Goal: Book appointment/travel/reservation

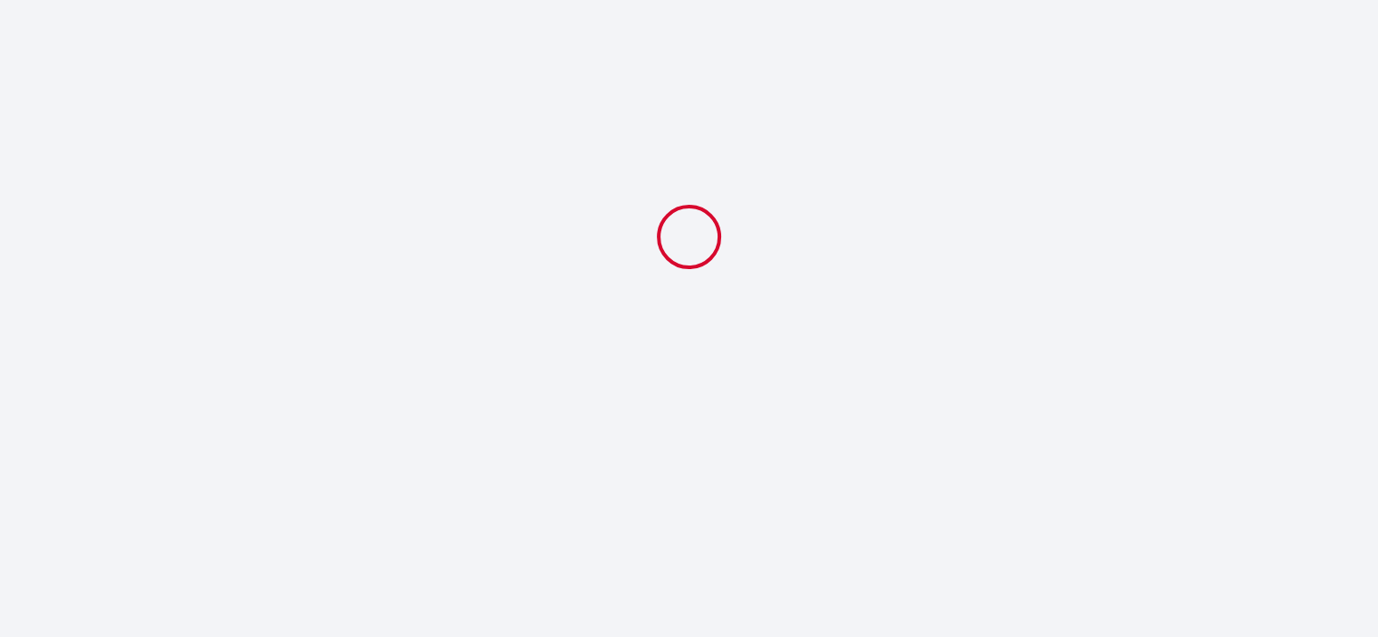
select select
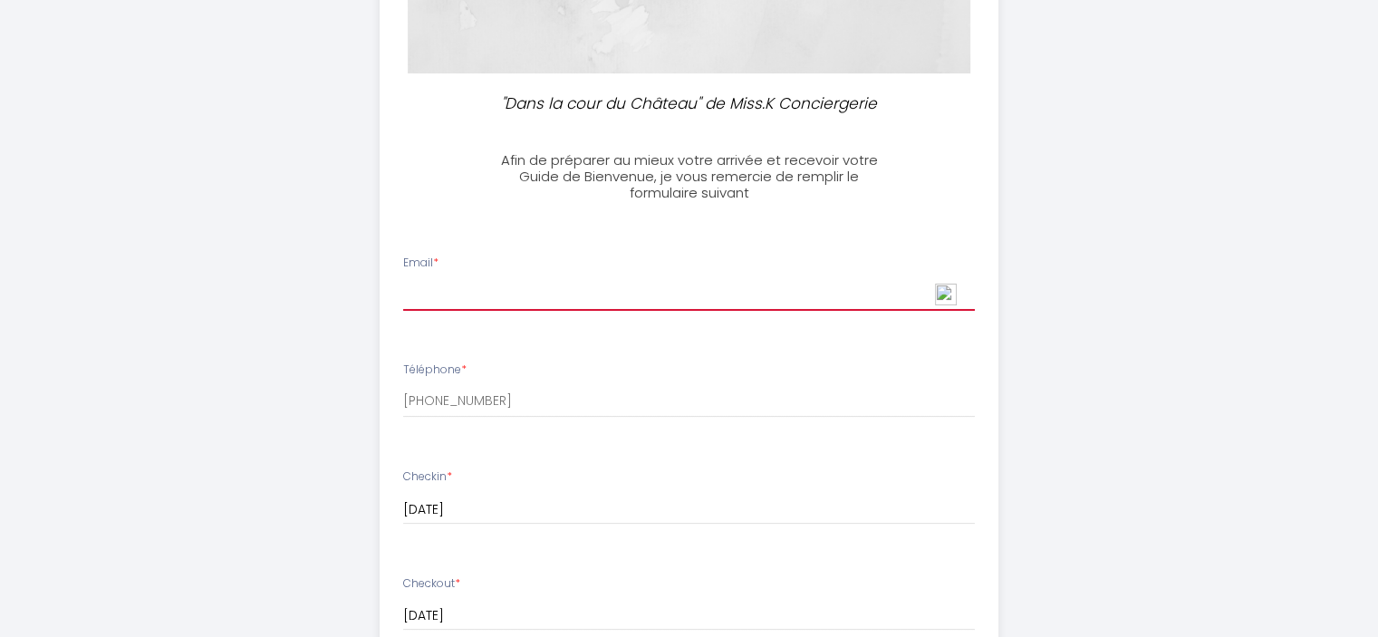
scroll to position [544, 0]
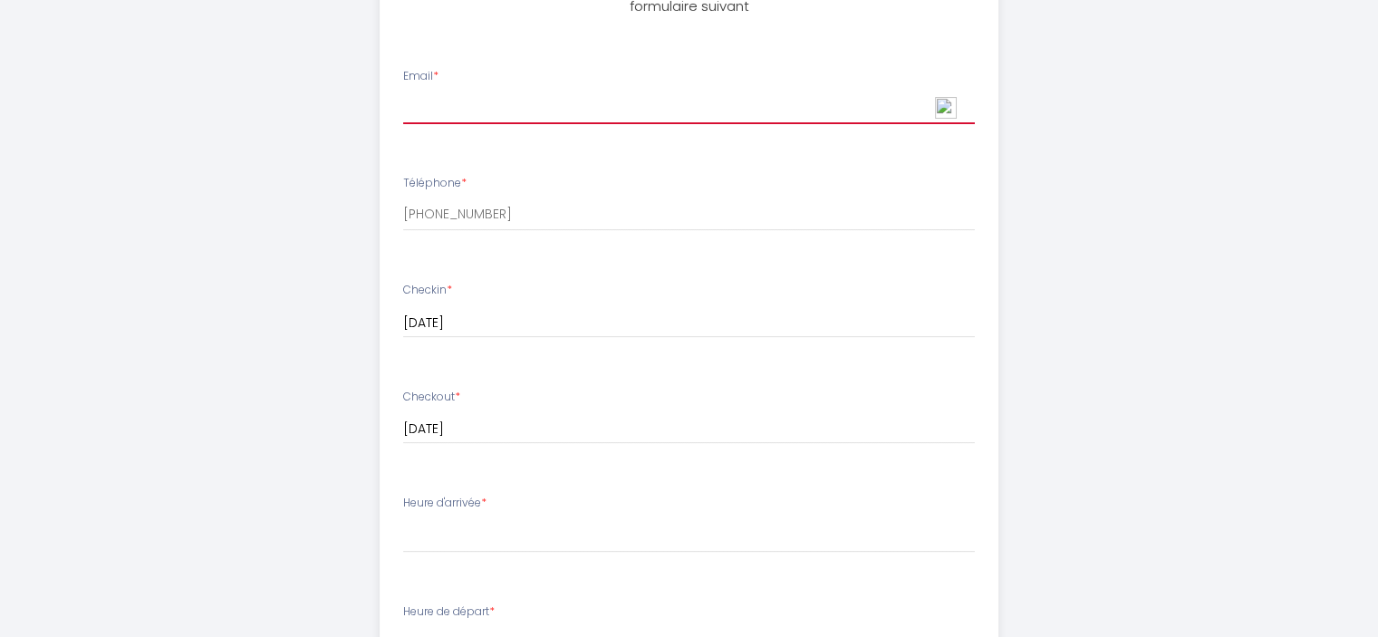
click at [450, 115] on input "Email *" at bounding box center [689, 108] width 572 height 33
type input "[PERSON_NAME][EMAIL_ADDRESS][DOMAIN_NAME]"
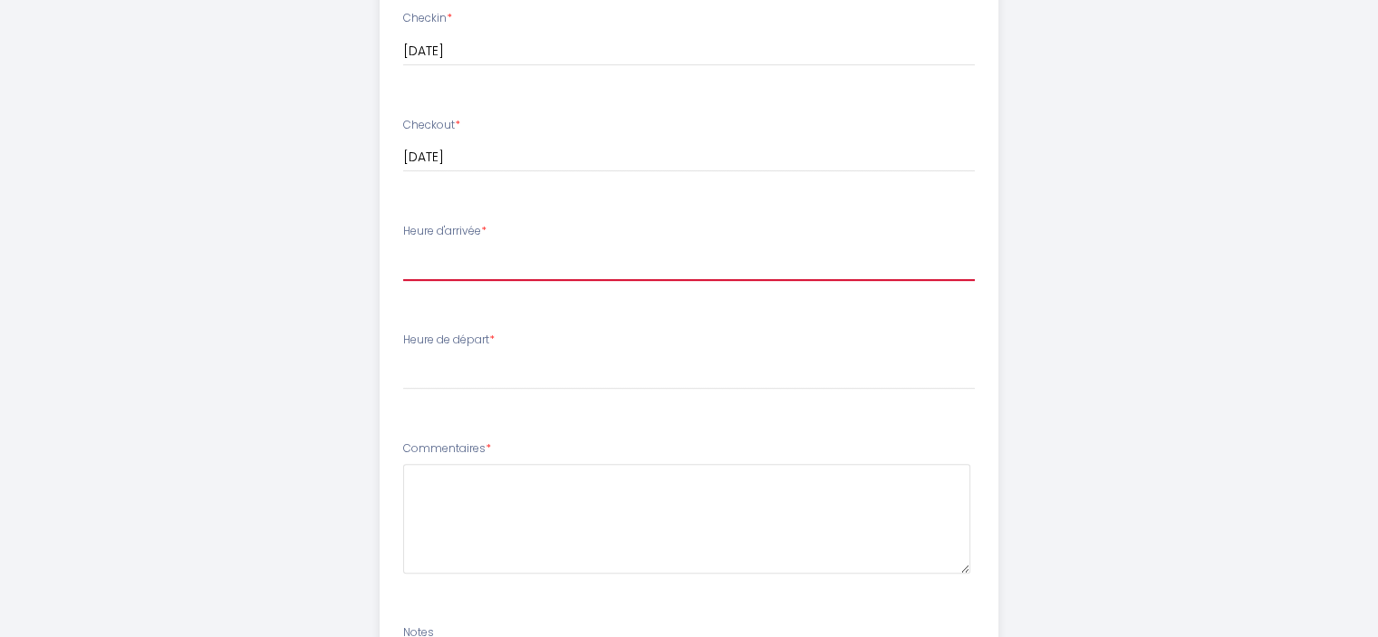
click at [432, 264] on select "17:00 17:30 18:00 18:30 19:00" at bounding box center [689, 263] width 572 height 34
select select "17:00"
click at [403, 246] on select "17:00 17:30 18:00 18:30 19:00" at bounding box center [689, 263] width 572 height 34
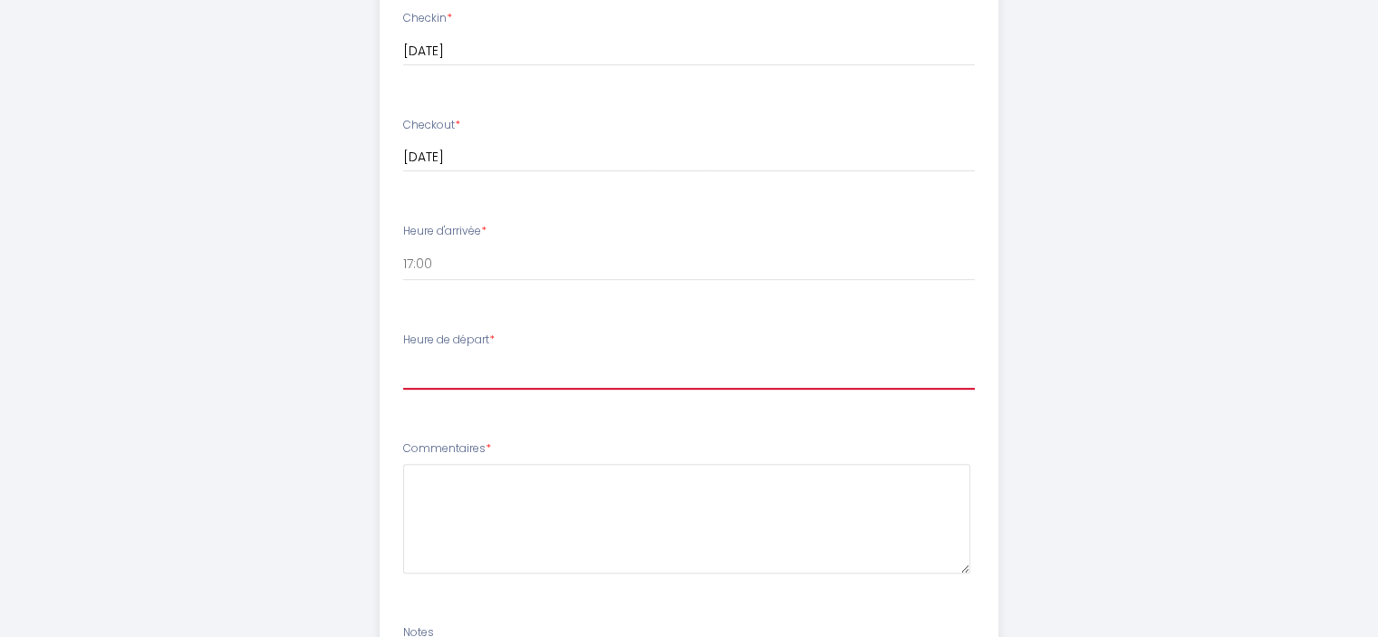
click at [461, 369] on select "00:00 00:30 01:00 01:30 02:00 02:30 03:00 03:30 04:00 04:30 05:00 05:30 06:00 0…" at bounding box center [689, 372] width 572 height 34
select select "10:00"
click at [403, 355] on select "00:00 00:30 01:00 01:30 02:00 02:30 03:00 03:30 04:00 04:30 05:00 05:30 06:00 0…" at bounding box center [689, 372] width 572 height 34
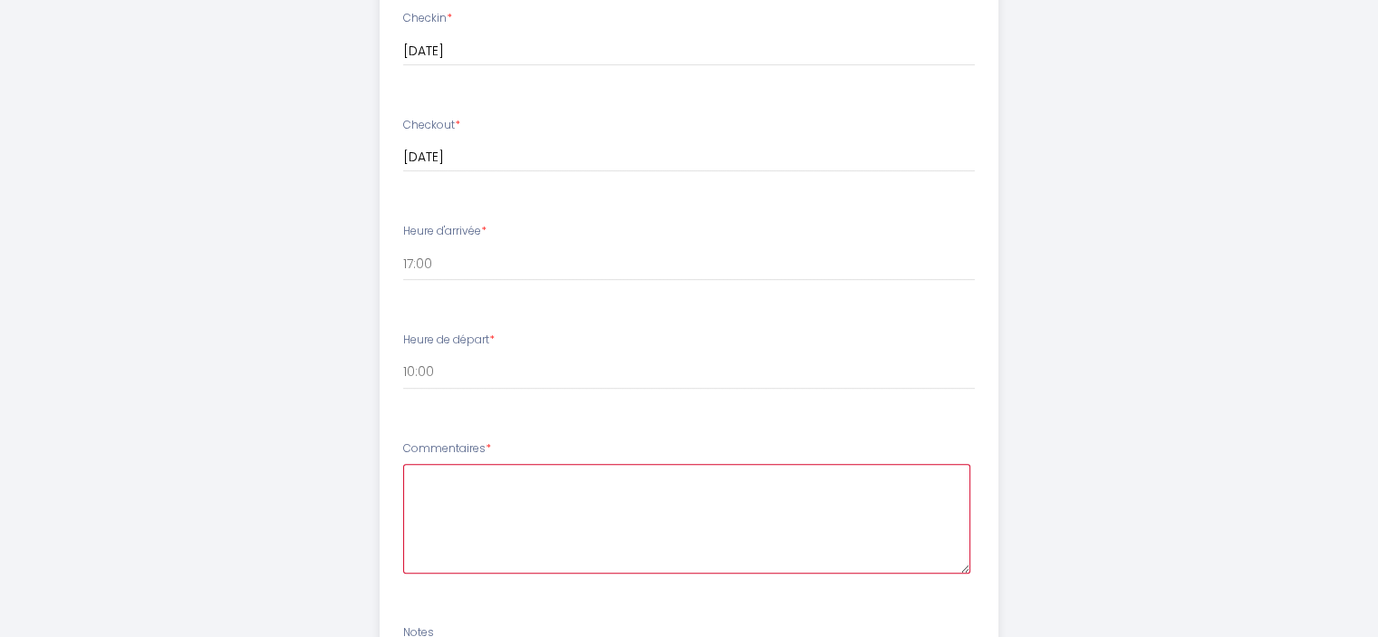
click at [496, 478] on textarea at bounding box center [686, 519] width 567 height 110
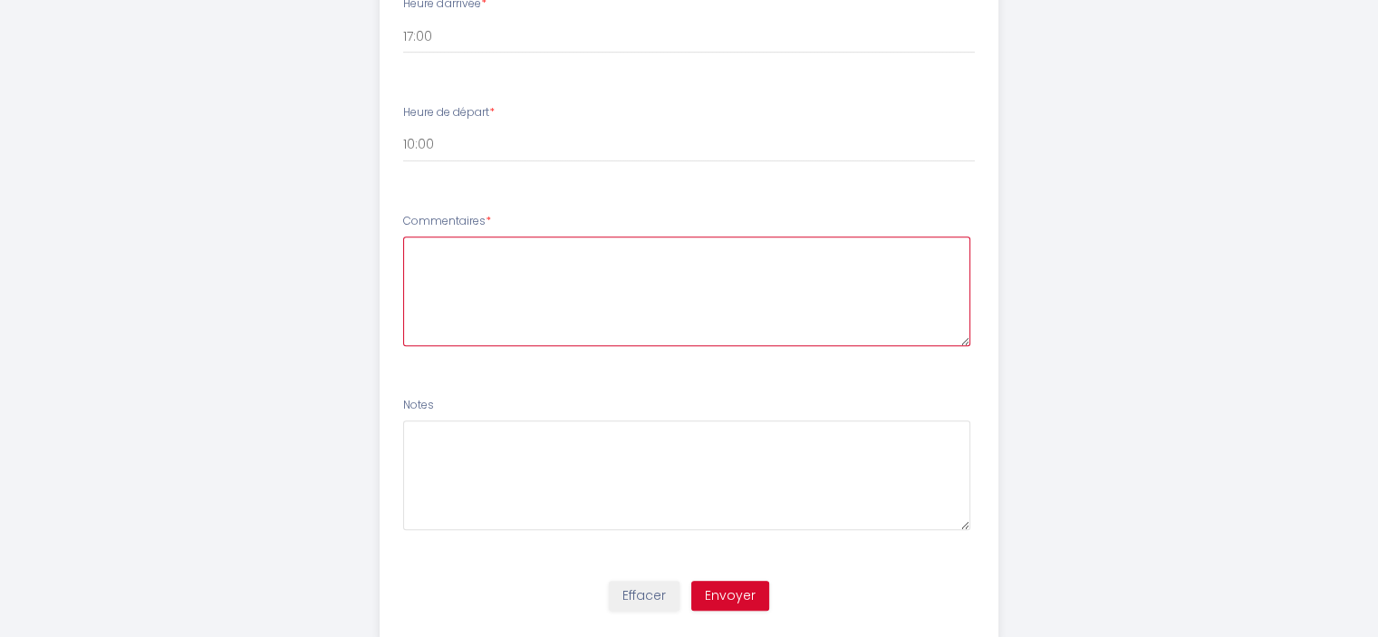
scroll to position [1088, 0]
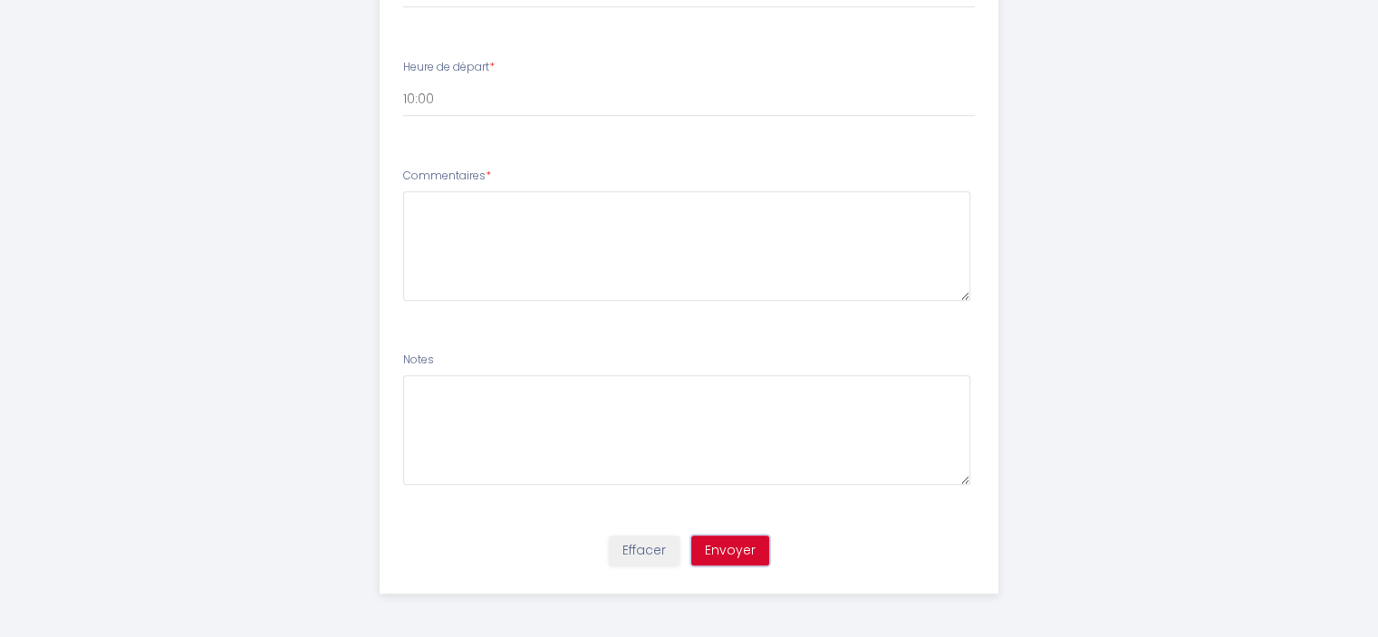
click at [741, 549] on button "Envoyer" at bounding box center [730, 551] width 78 height 31
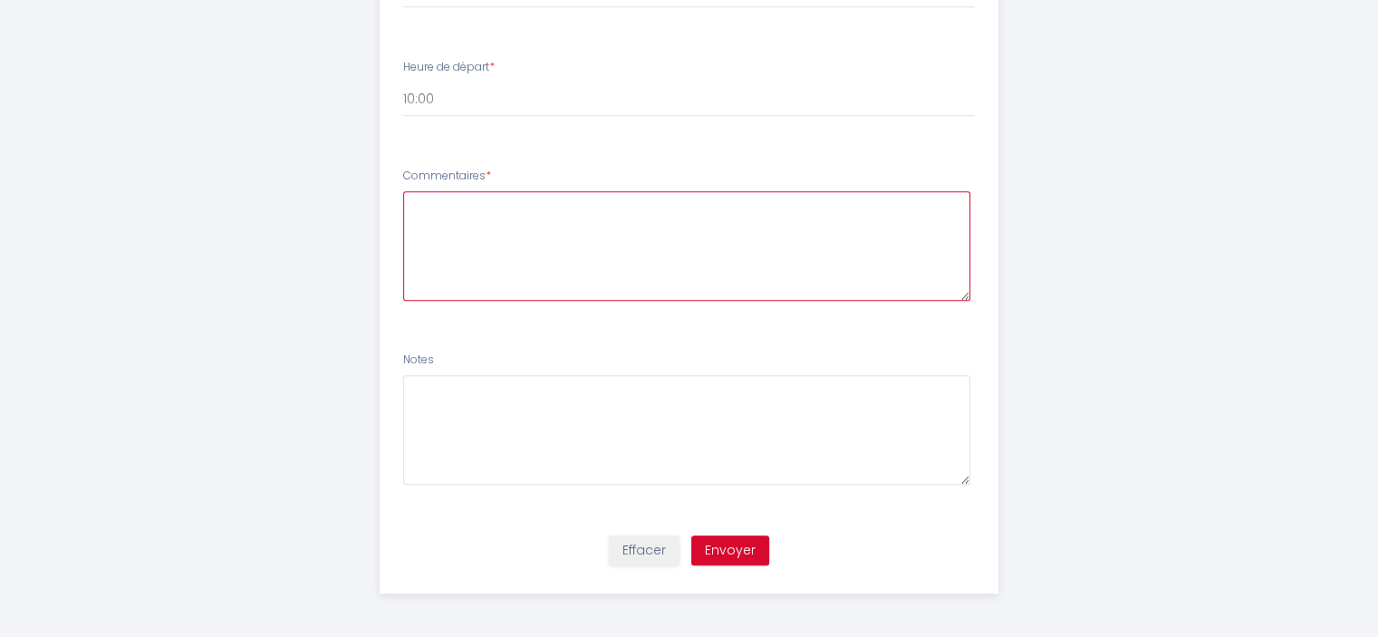
click at [450, 208] on textarea at bounding box center [686, 246] width 567 height 110
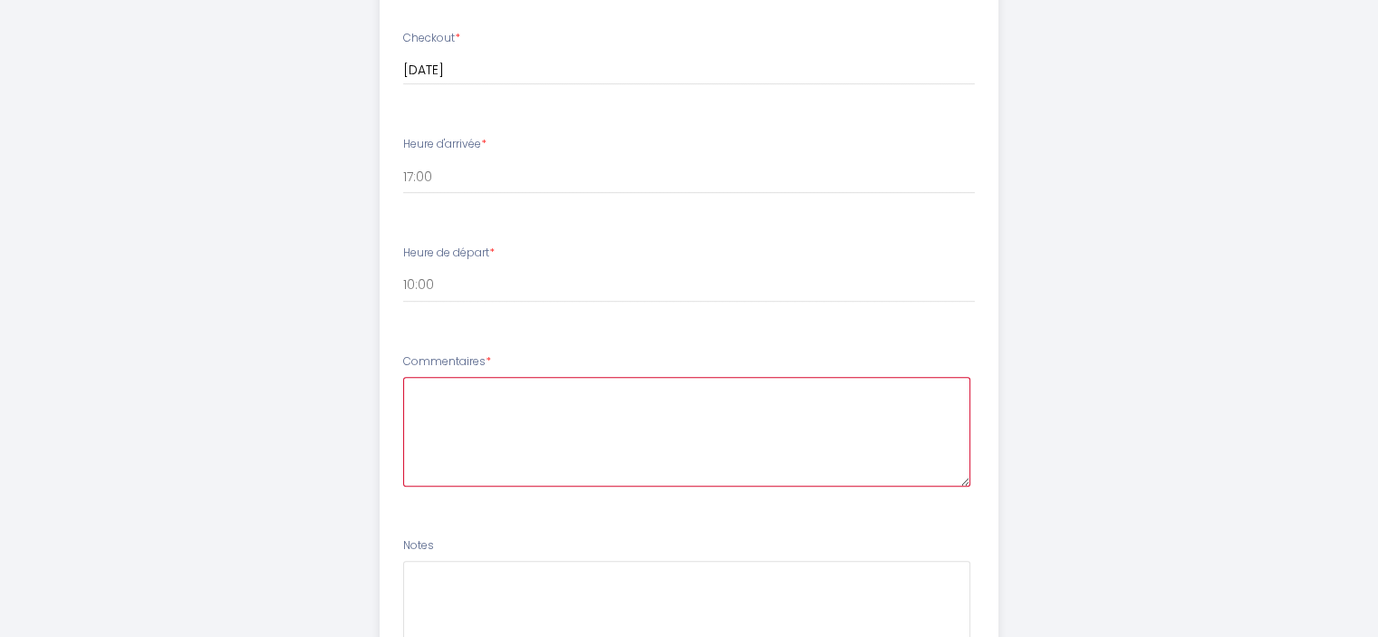
scroll to position [998, 0]
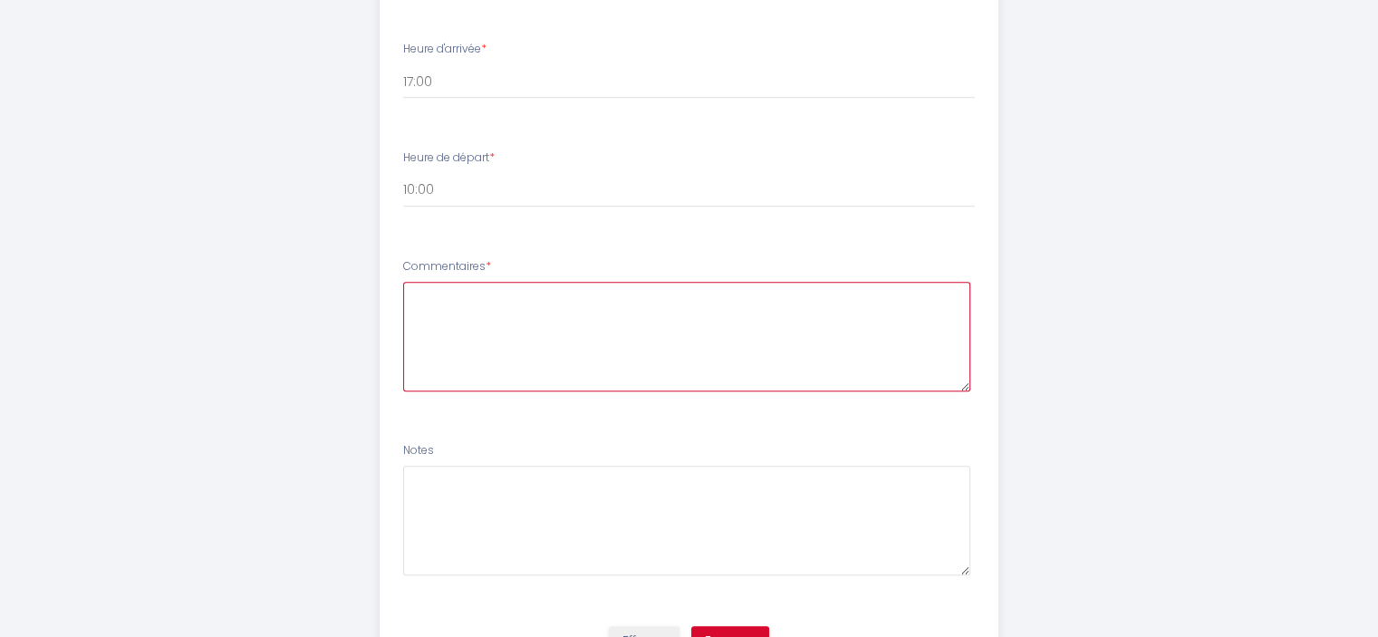
click at [484, 289] on textarea at bounding box center [686, 337] width 567 height 110
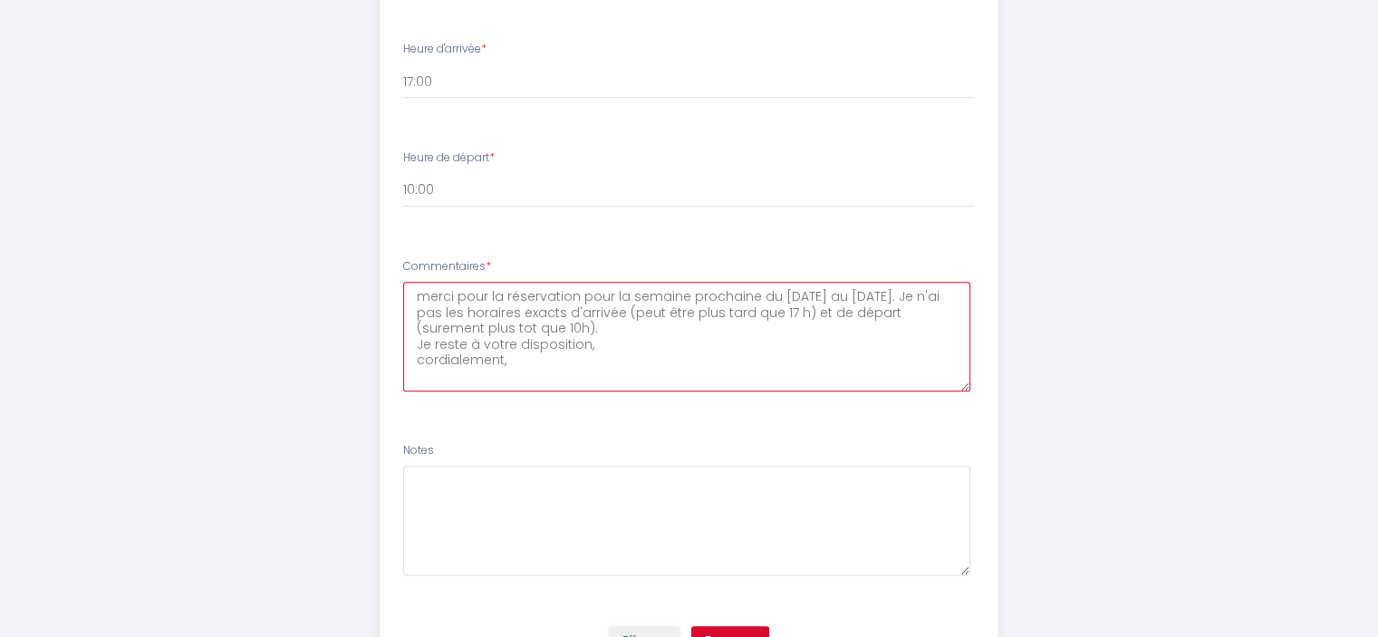
click at [631, 329] on textarea "merci pour la réservation pour la semaine prochaine du [DATE] au [DATE]. Je n'a…" at bounding box center [686, 337] width 567 height 110
drag, startPoint x: 623, startPoint y: 330, endPoint x: 690, endPoint y: 362, distance: 75.0
click at [723, 365] on textarea "merci pour la réservation pour la semaine prochaine du [DATE] au [DATE]. Je n'a…" at bounding box center [686, 337] width 567 height 110
click at [630, 329] on textarea "merci pour la réservation pour la semaine prochaine du [DATE] au [DATE]. Je n'a…" at bounding box center [686, 337] width 567 height 110
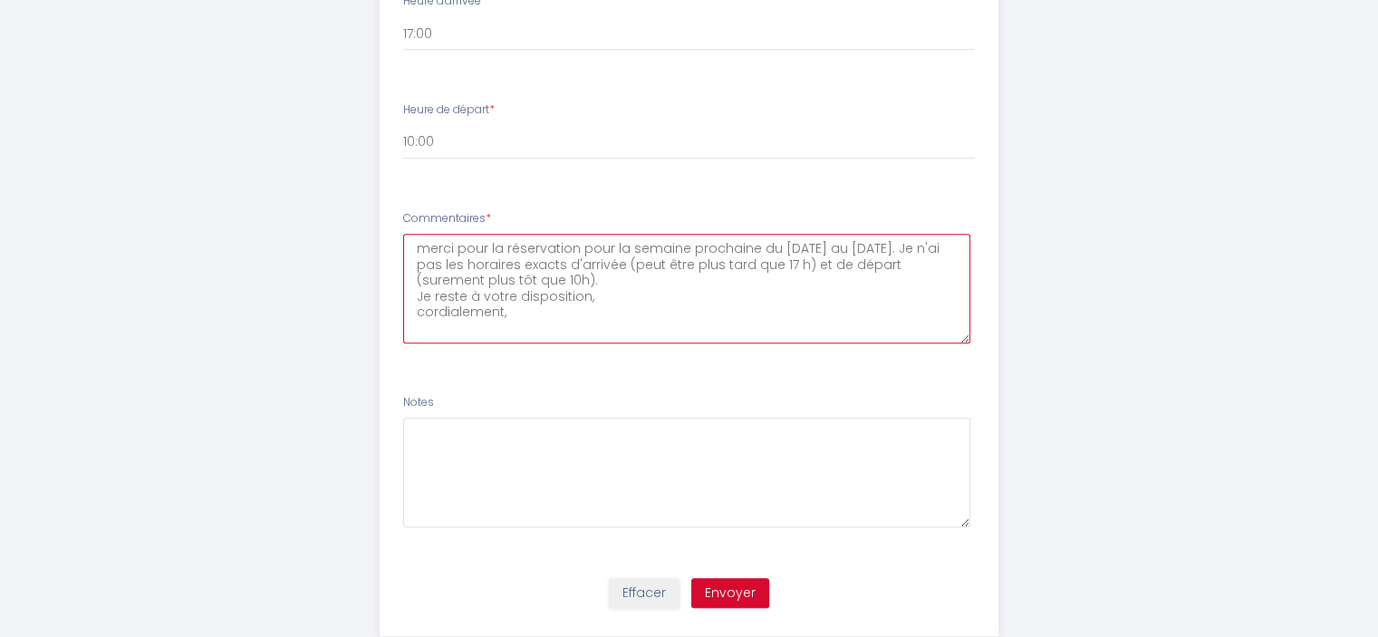
scroll to position [1088, 0]
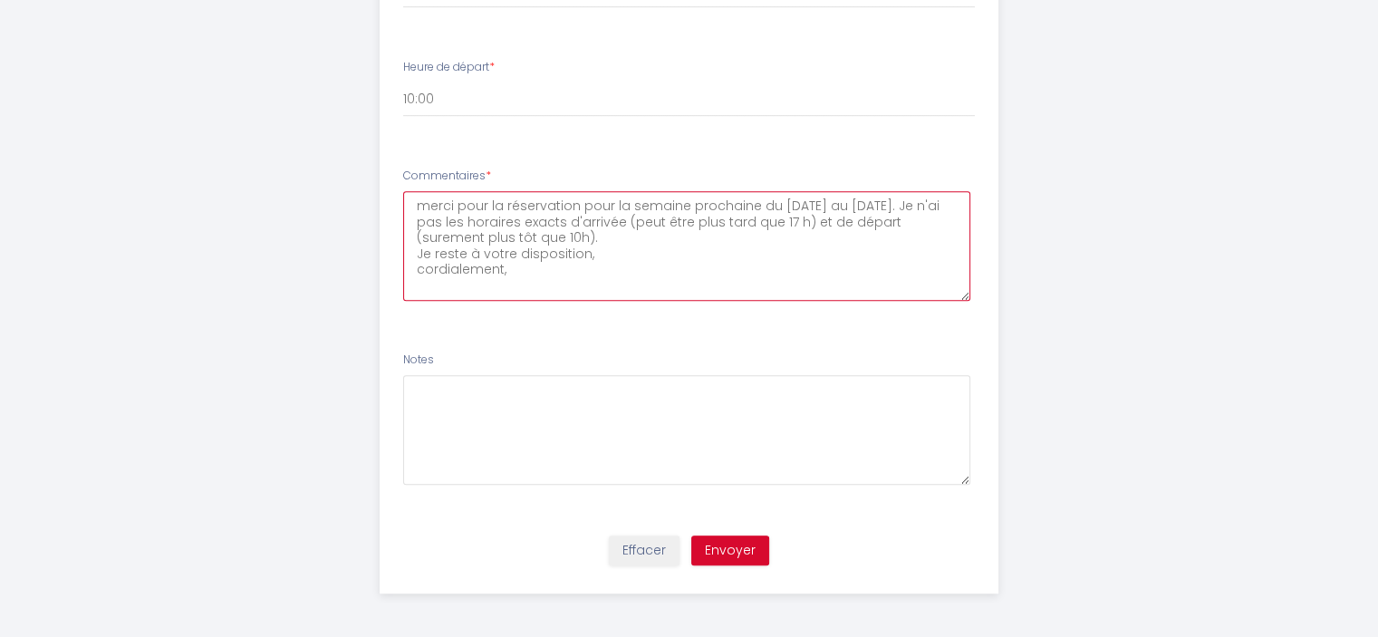
type textarea "merci pour la réservation pour la semaine prochaine du [DATE] au [DATE]. Je n'a…"
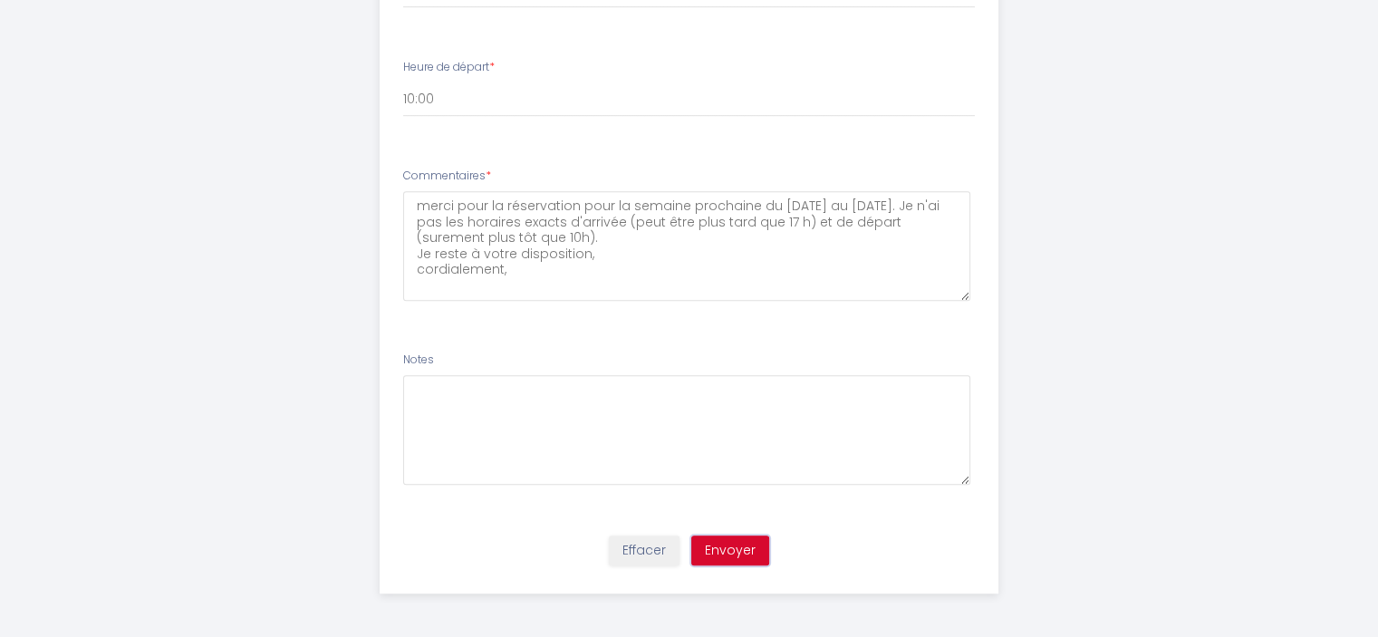
click at [747, 546] on button "Envoyer" at bounding box center [730, 551] width 78 height 31
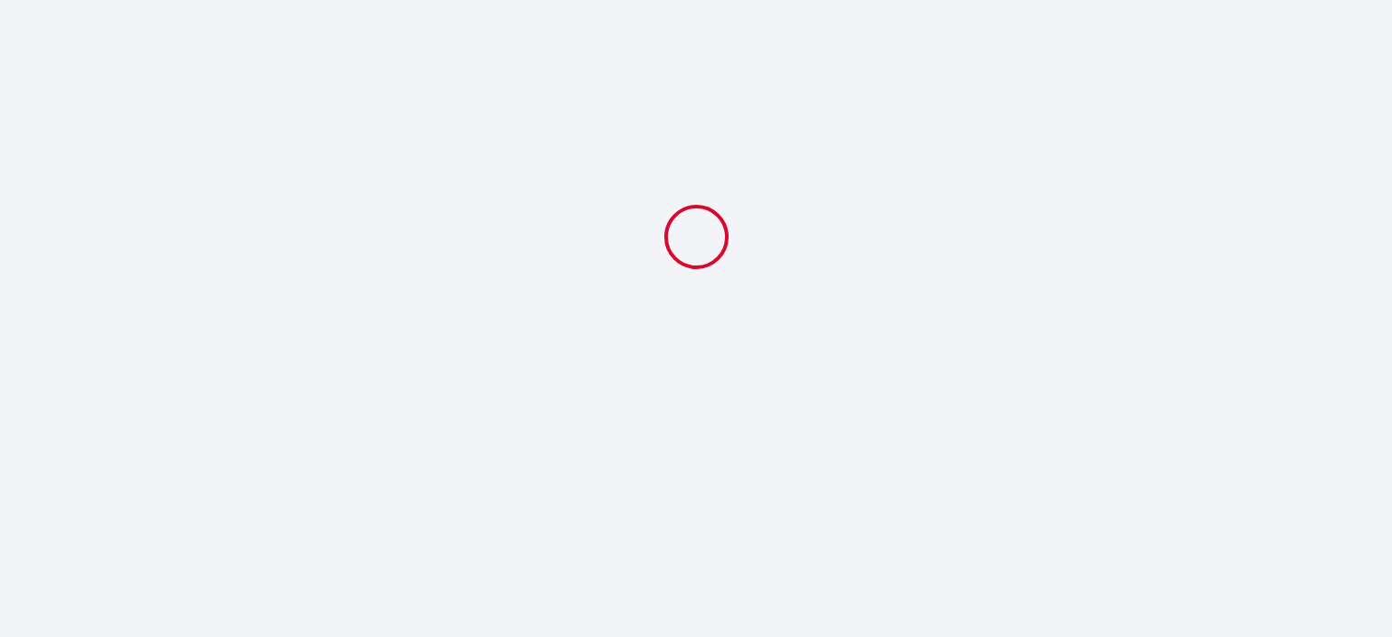
select select "10:00"
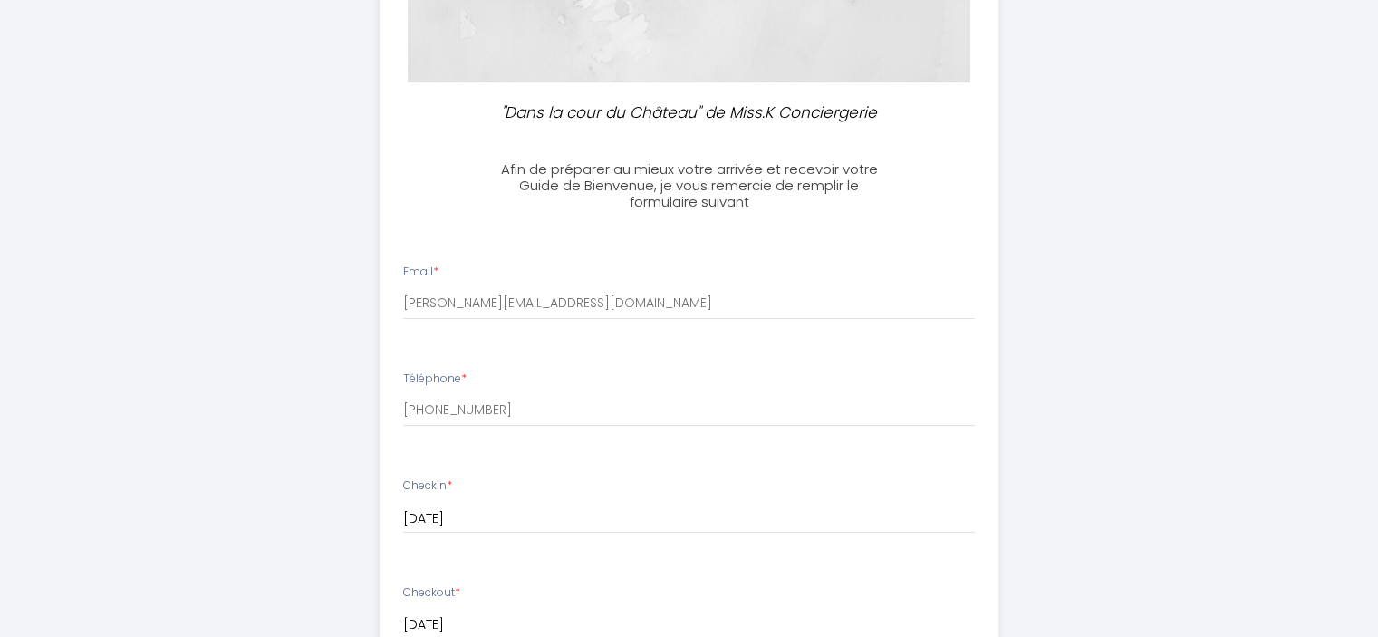
scroll to position [362, 0]
